Goal: Communication & Community: Answer question/provide support

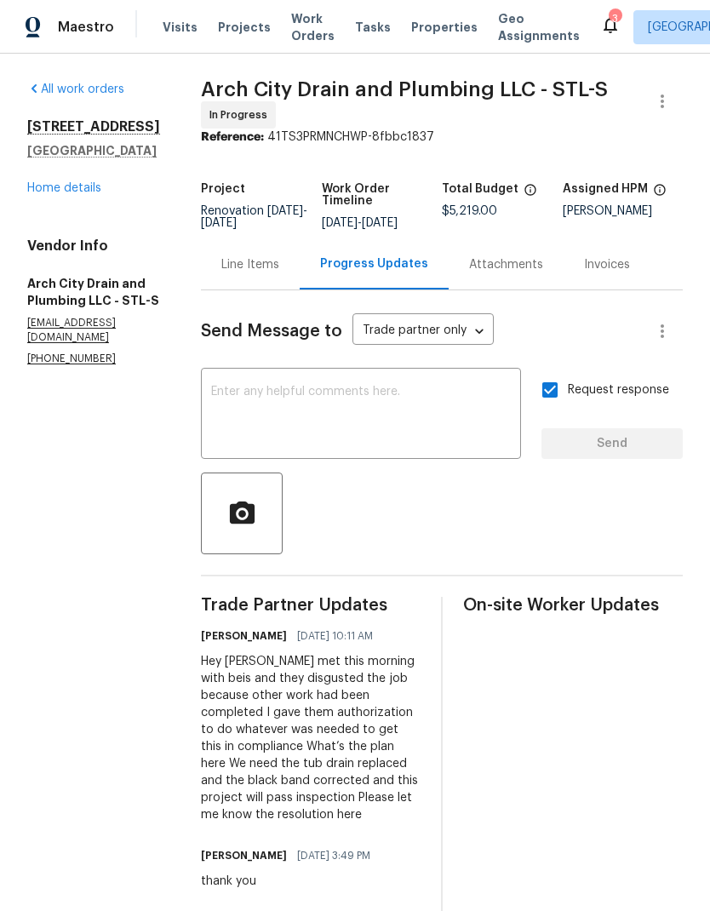
scroll to position [-225, 0]
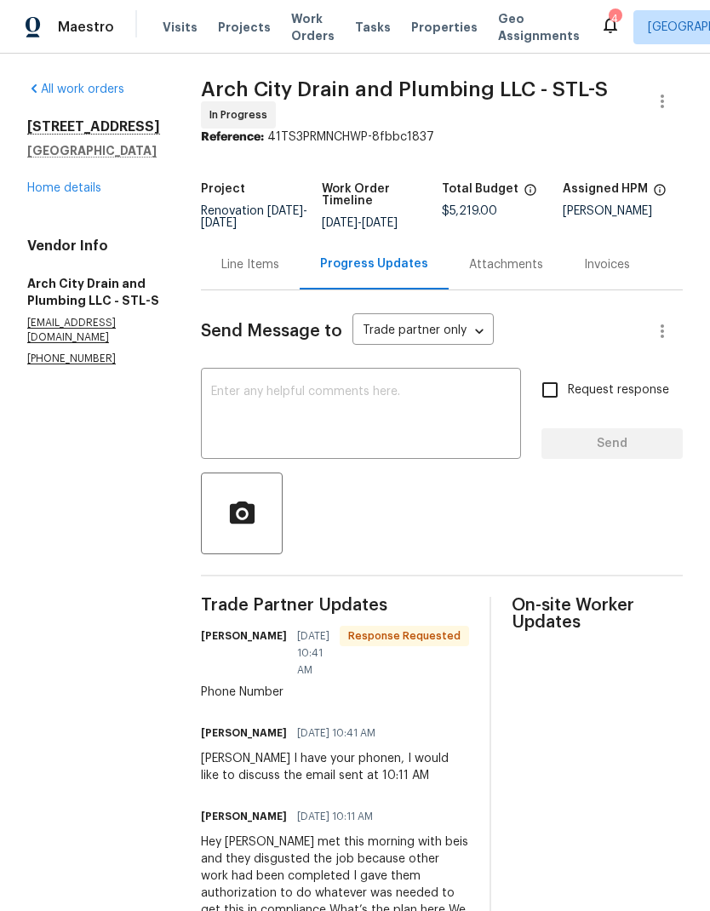
click at [435, 427] on textarea at bounding box center [361, 416] width 300 height 60
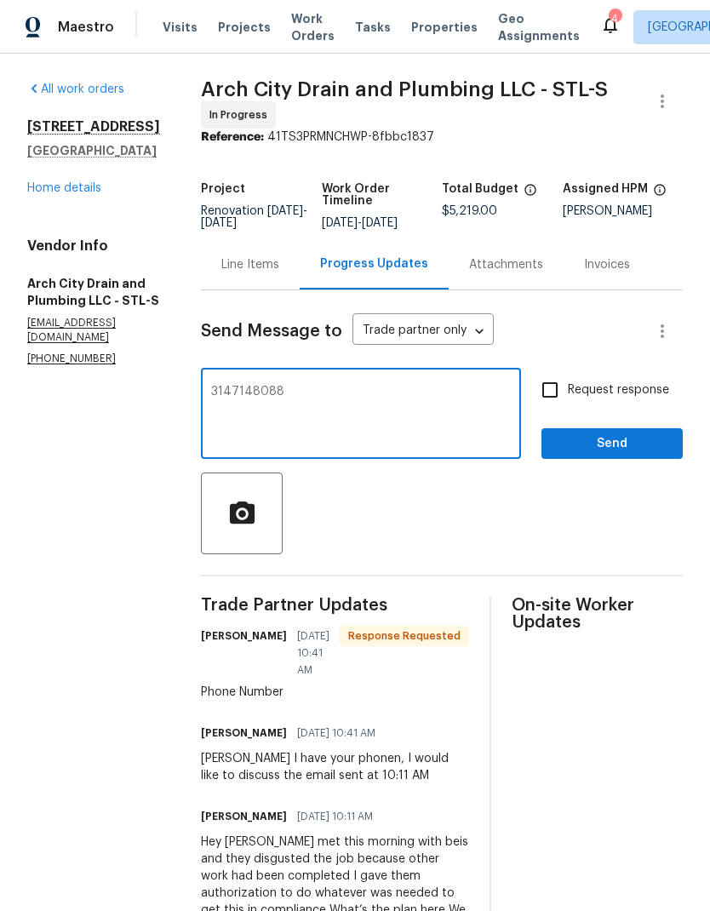
type textarea "3147148088"
click at [614, 455] on span "Send" at bounding box center [612, 443] width 114 height 21
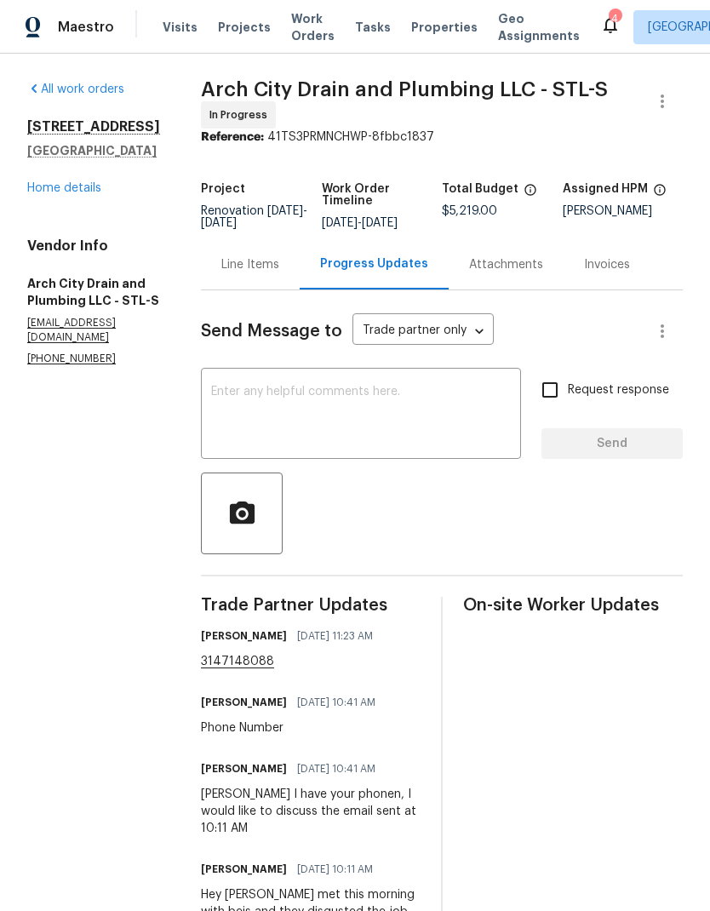
click at [241, 390] on div "x ​" at bounding box center [361, 415] width 320 height 87
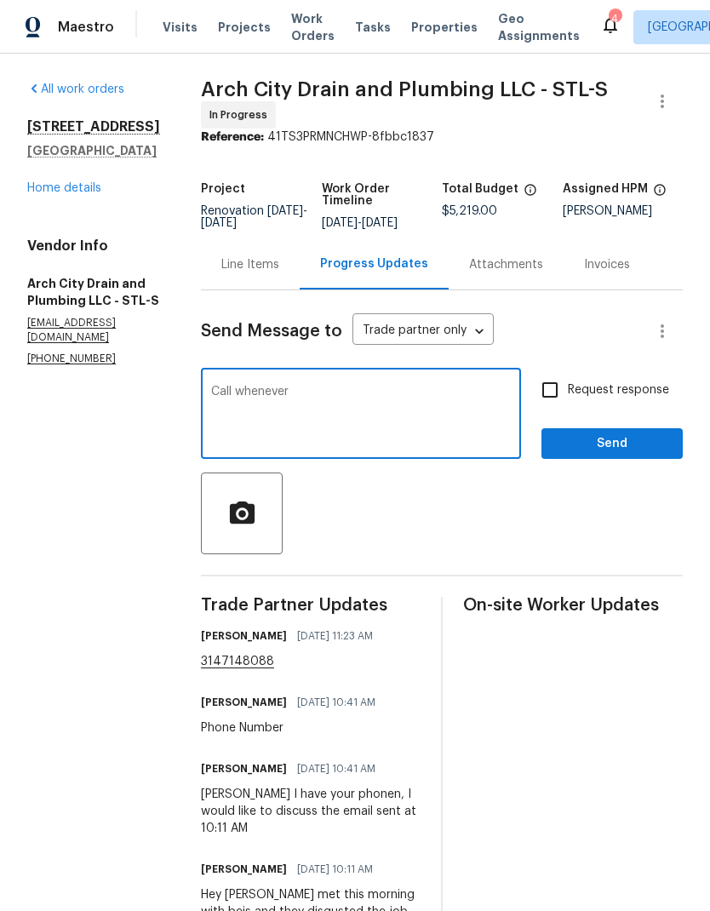
type textarea "Call whenever"
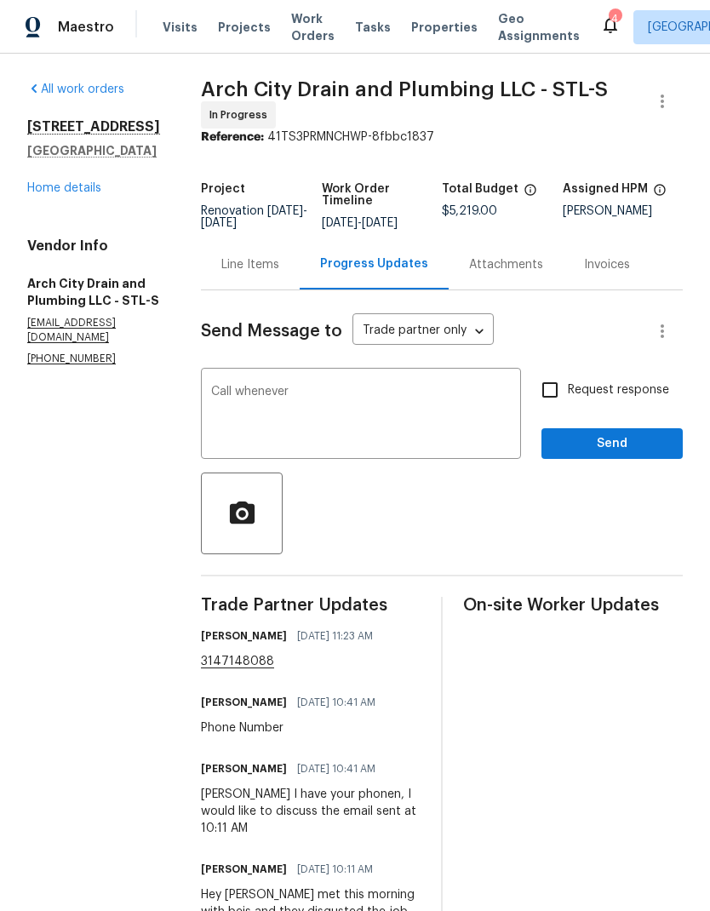
click at [554, 400] on input "Request response" at bounding box center [550, 390] width 36 height 36
checkbox input "true"
click at [609, 449] on span "Send" at bounding box center [612, 443] width 114 height 21
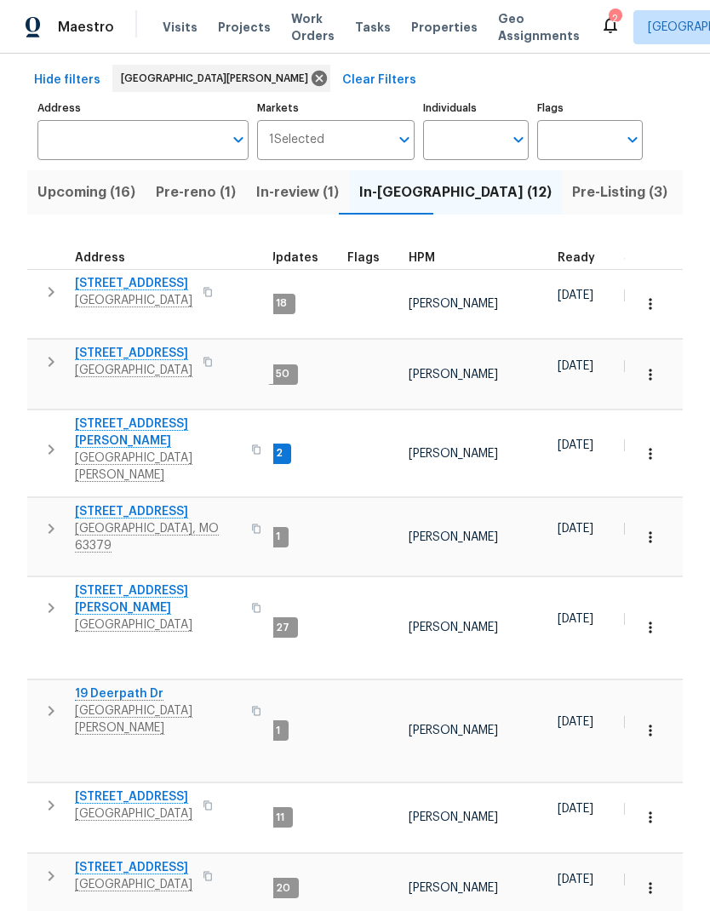
scroll to position [72, 0]
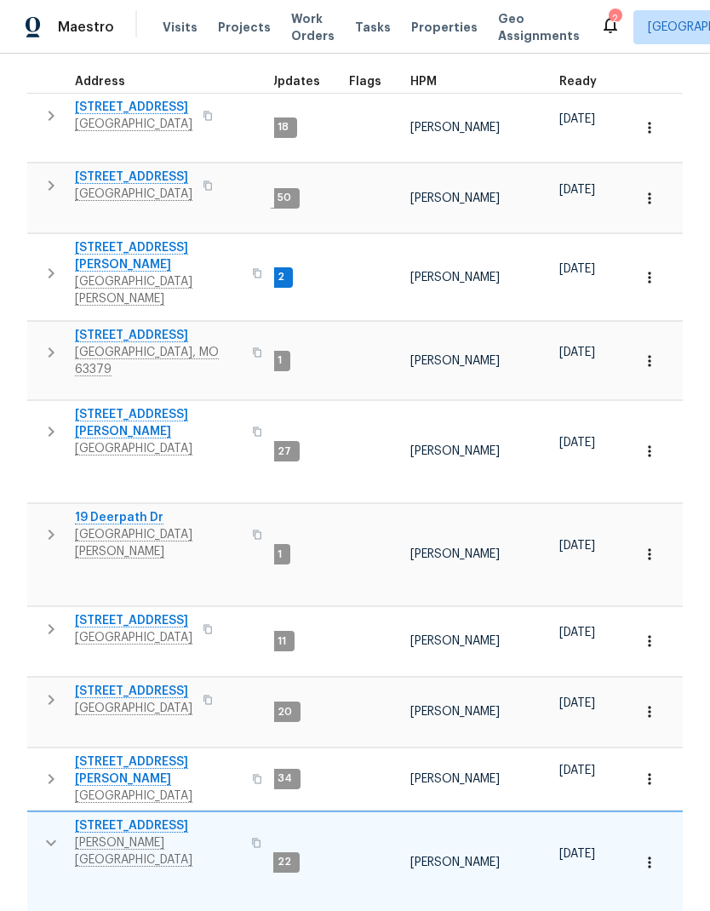
scroll to position [262, 0]
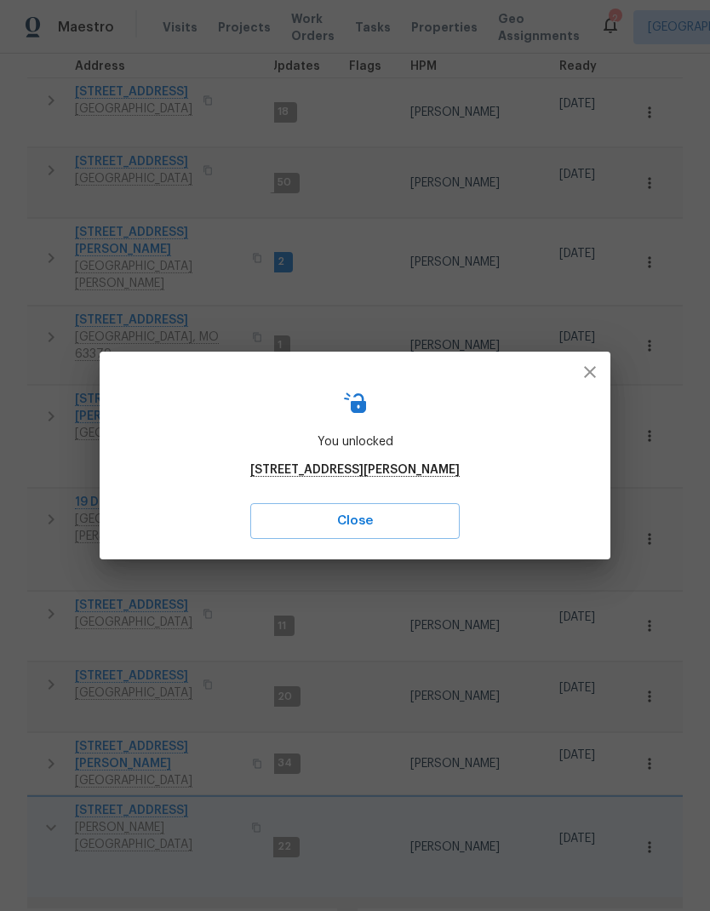
click at [583, 386] on button "button" at bounding box center [590, 372] width 41 height 41
